Goal: Task Accomplishment & Management: Manage account settings

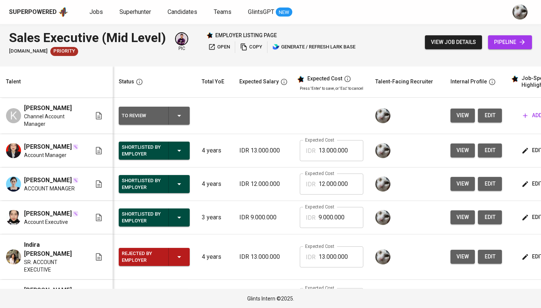
scroll to position [38, 0]
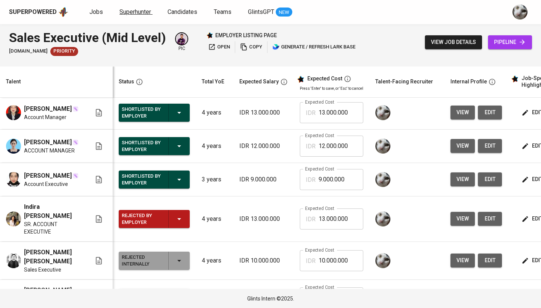
click at [130, 8] on span "Superhunter" at bounding box center [136, 11] width 32 height 7
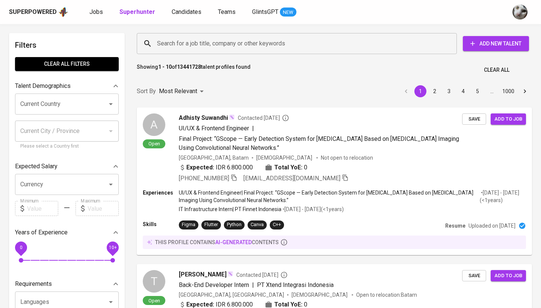
click at [264, 49] on input "Search for a job title, company or other keywords" at bounding box center [298, 43] width 287 height 14
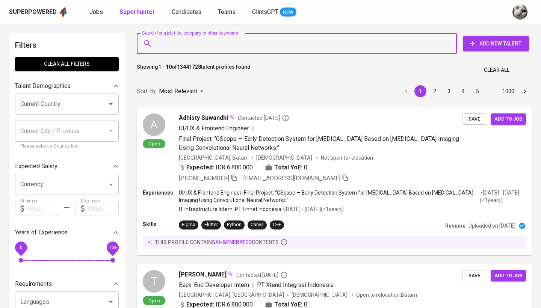
paste input "Corning Gorilla Armor 2, Mohs level 6"
type input "Corning Gorilla Armor 2, Mohs level 6"
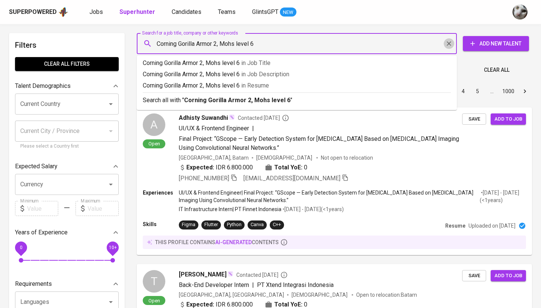
click at [450, 43] on icon "Clear" at bounding box center [449, 43] width 5 height 5
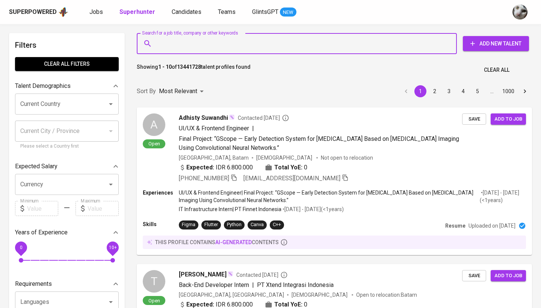
scroll to position [1, 0]
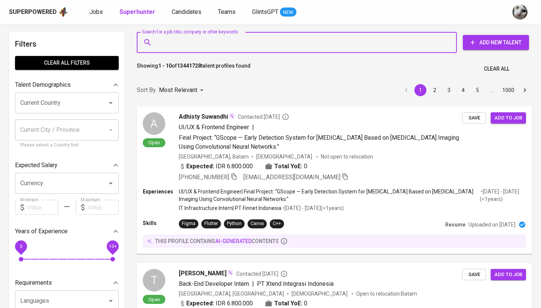
click at [280, 40] on input "Search for a job title, company or other keywords" at bounding box center [298, 42] width 287 height 14
paste input "[EMAIL_ADDRESS][DOMAIN_NAME]"
type input "[EMAIL_ADDRESS][DOMAIN_NAME]"
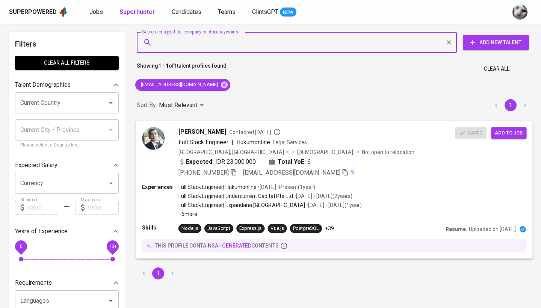
click at [365, 150] on div "[GEOGRAPHIC_DATA], [GEOGRAPHIC_DATA] [DEMOGRAPHIC_DATA] Not open to relocation" at bounding box center [317, 152] width 277 height 8
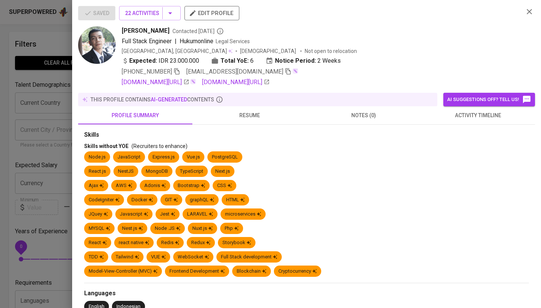
click at [488, 117] on span "activity timeline" at bounding box center [478, 115] width 105 height 9
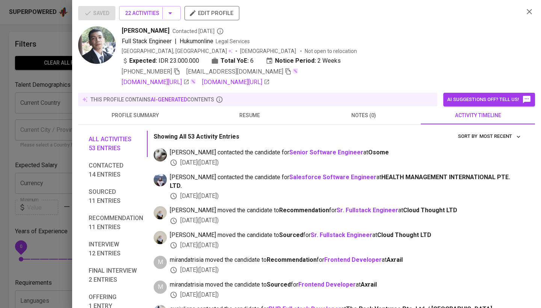
click at [46, 194] on div at bounding box center [270, 154] width 541 height 308
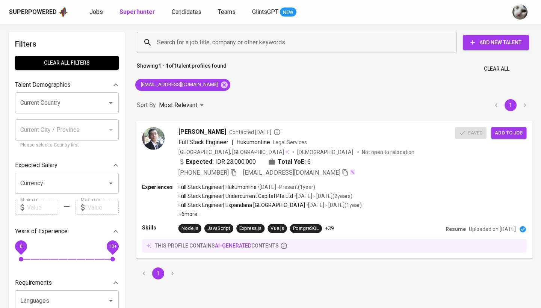
click at [520, 135] on span "Add to job" at bounding box center [509, 133] width 28 height 9
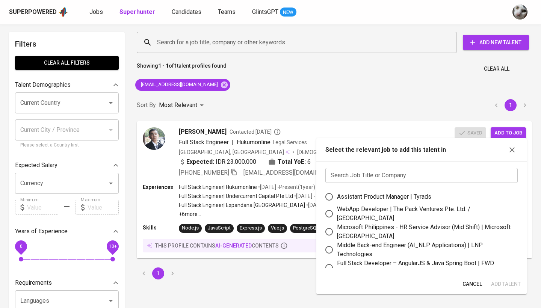
click at [443, 172] on input "text" at bounding box center [422, 175] width 192 height 15
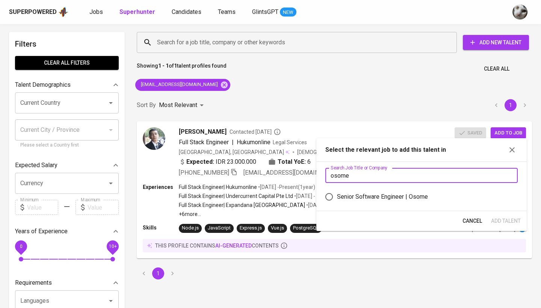
type input "osome"
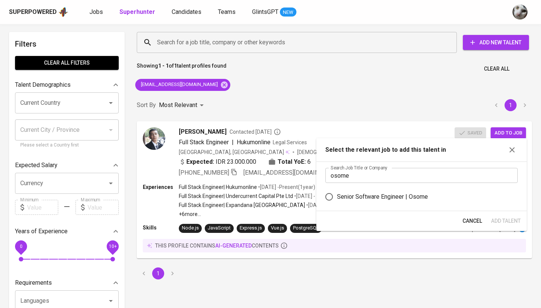
click at [411, 201] on label "Senior Software Engineer | Osome" at bounding box center [416, 197] width 191 height 16
click at [337, 201] on input "Senior Software Engineer | Osome" at bounding box center [329, 197] width 16 height 16
radio input "true"
click at [503, 220] on span "Add Talent" at bounding box center [506, 221] width 30 height 9
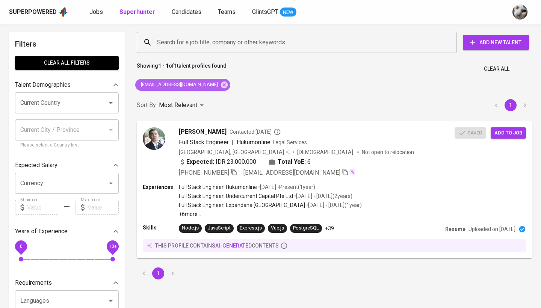
drag, startPoint x: 206, startPoint y: 84, endPoint x: 215, endPoint y: 64, distance: 21.9
click at [221, 84] on icon at bounding box center [224, 84] width 7 height 7
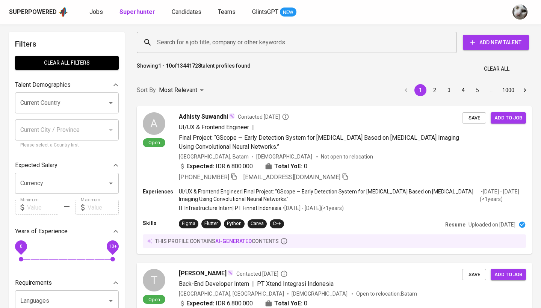
click at [222, 48] on input "Search for a job title, company or other keywords" at bounding box center [298, 42] width 287 height 14
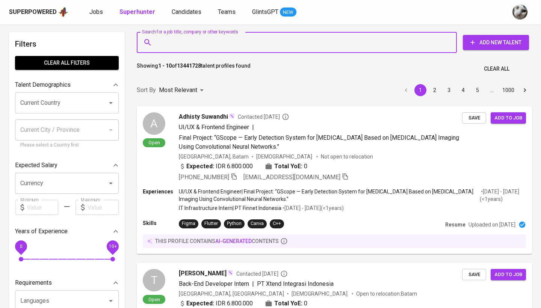
paste input "[EMAIL_ADDRESS][DOMAIN_NAME]"
type input "[EMAIL_ADDRESS][DOMAIN_NAME]"
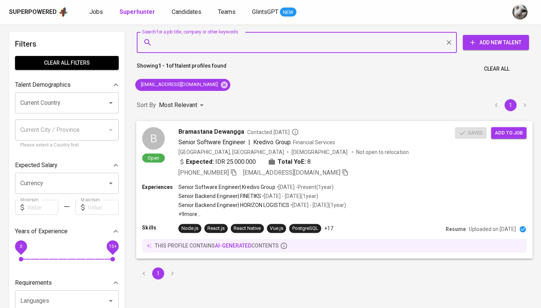
click at [521, 132] on span "Add to job" at bounding box center [509, 133] width 28 height 9
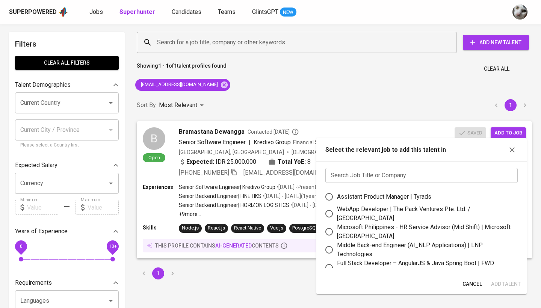
click at [335, 184] on div "Search Job Title or Company Search Job Title or Company Assistant Product Manag…" at bounding box center [422, 218] width 211 height 113
click at [340, 170] on input "text" at bounding box center [422, 175] width 192 height 15
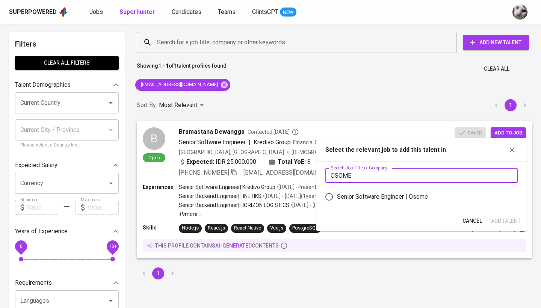
type input "OSOME"
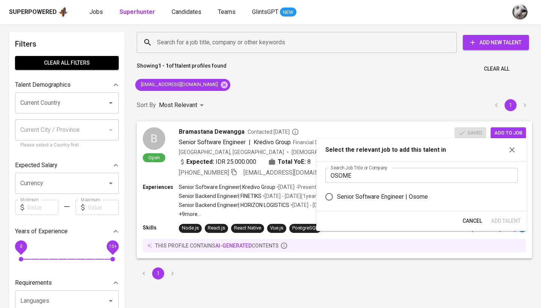
click at [350, 200] on div "Senior Software Engineer | Osome" at bounding box center [382, 196] width 91 height 9
click at [337, 200] on input "Senior Software Engineer | Osome" at bounding box center [329, 197] width 16 height 16
radio input "true"
click at [515, 220] on span "Add Talent" at bounding box center [506, 221] width 30 height 9
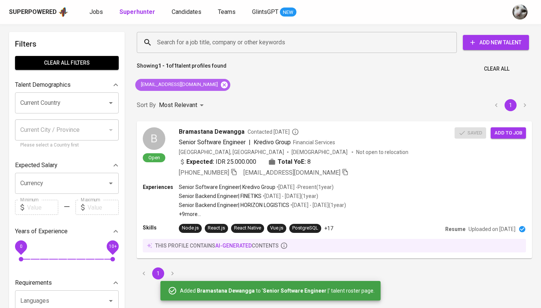
click at [221, 82] on icon at bounding box center [224, 84] width 7 height 7
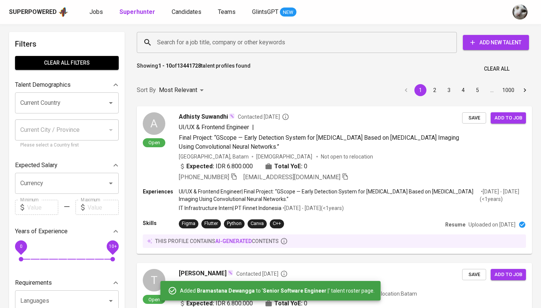
click at [209, 45] on input "Search for a job title, company or other keywords" at bounding box center [298, 42] width 287 height 14
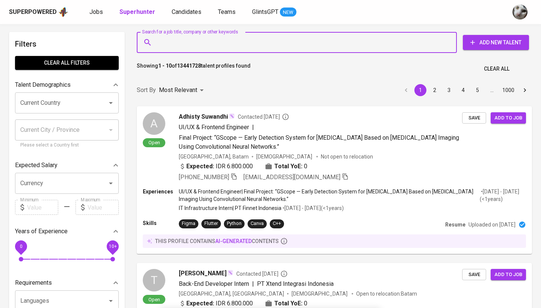
paste input "[DOMAIN_NAME][EMAIL_ADDRESS][DOMAIN_NAME]"
type input "[DOMAIN_NAME][EMAIL_ADDRESS][DOMAIN_NAME]"
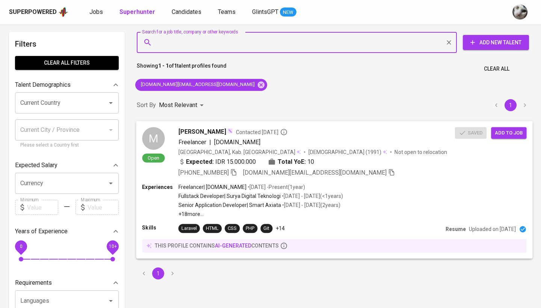
click at [510, 130] on span "Add to job" at bounding box center [509, 133] width 28 height 9
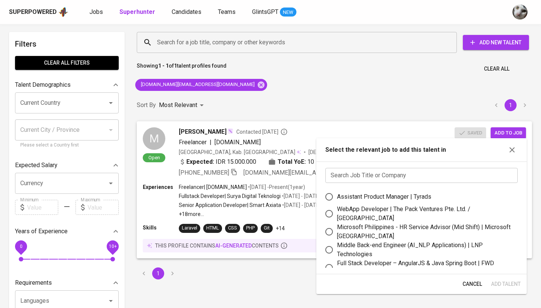
click at [457, 173] on input "text" at bounding box center [422, 175] width 192 height 15
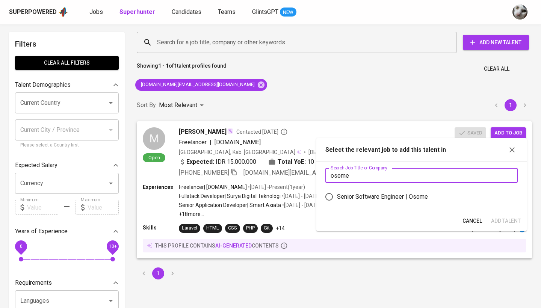
type input "osome"
click at [422, 196] on div "Senior Software Engineer | Osome" at bounding box center [382, 196] width 91 height 9
click at [337, 196] on input "Senior Software Engineer | Osome" at bounding box center [329, 197] width 16 height 16
radio input "true"
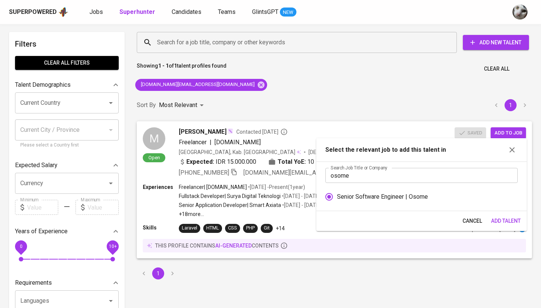
click at [501, 223] on span "Add Talent" at bounding box center [506, 221] width 30 height 9
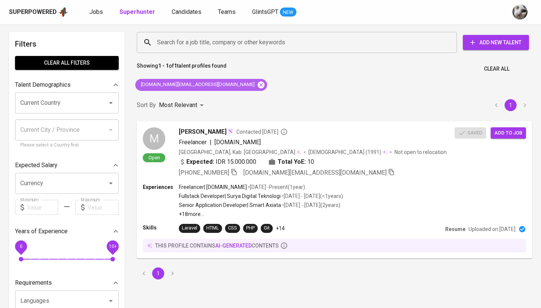
click at [258, 86] on icon at bounding box center [261, 84] width 7 height 7
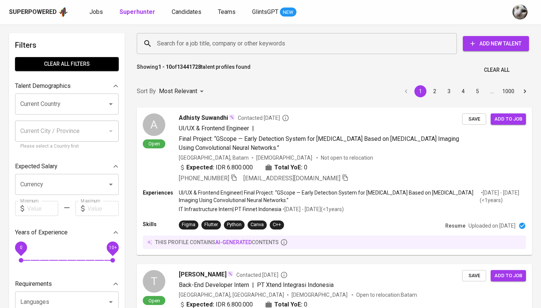
scroll to position [1, 0]
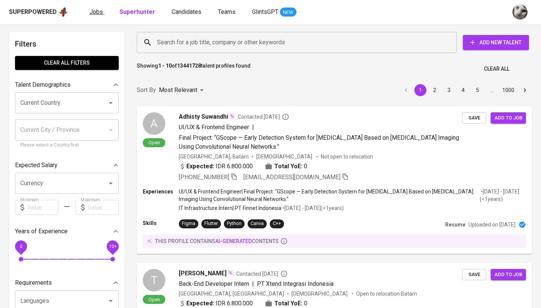
click at [103, 16] on link "Jobs" at bounding box center [96, 12] width 15 height 9
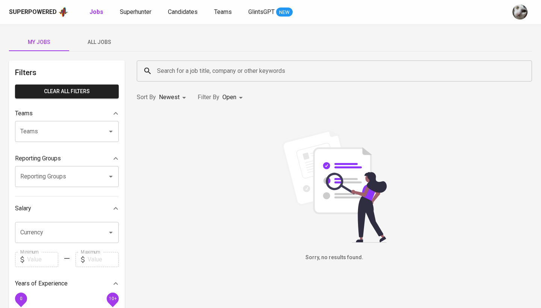
click at [102, 42] on span "All Jobs" at bounding box center [99, 42] width 51 height 9
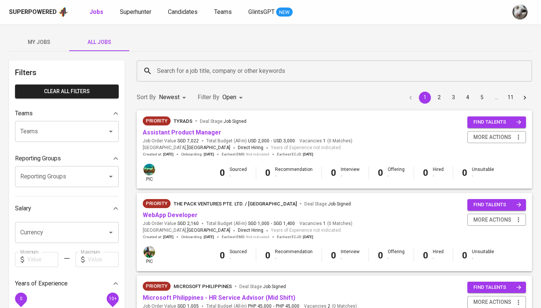
click at [172, 73] on input "Search for a job title, company or other keywords" at bounding box center [336, 71] width 362 height 14
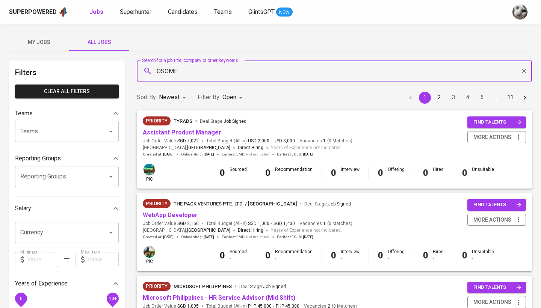
type input "OSOME"
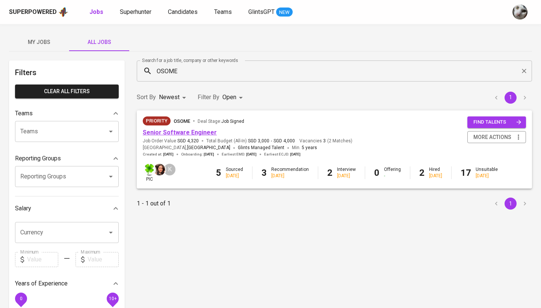
click at [202, 132] on link "Senior Software Engineer" at bounding box center [180, 132] width 74 height 7
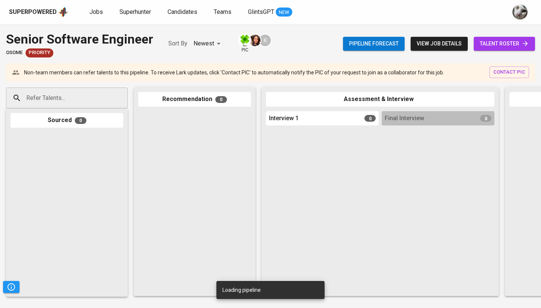
click at [485, 47] on span "talent roster" at bounding box center [504, 43] width 49 height 9
